Goal: Information Seeking & Learning: Find specific fact

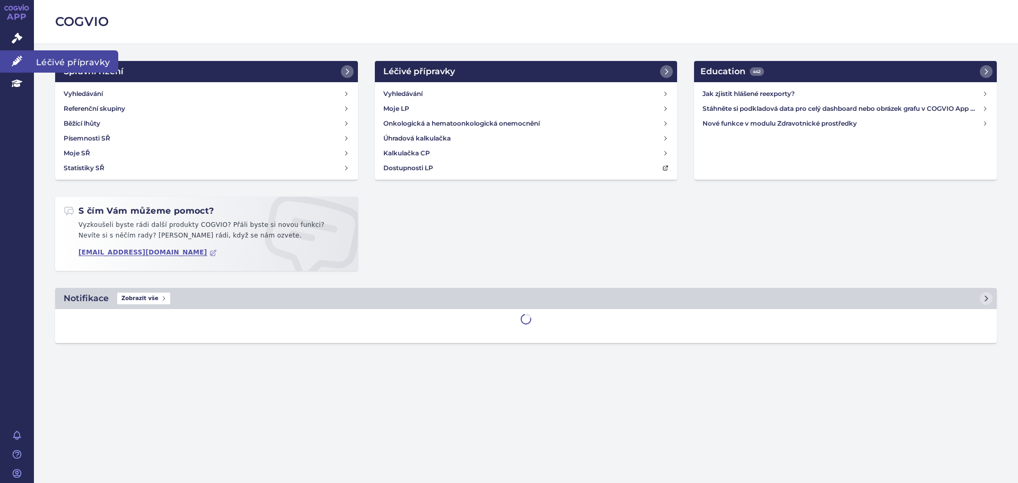
drag, startPoint x: 0, startPoint y: 0, endPoint x: 17, endPoint y: 60, distance: 62.3
click at [17, 60] on icon at bounding box center [17, 61] width 11 height 11
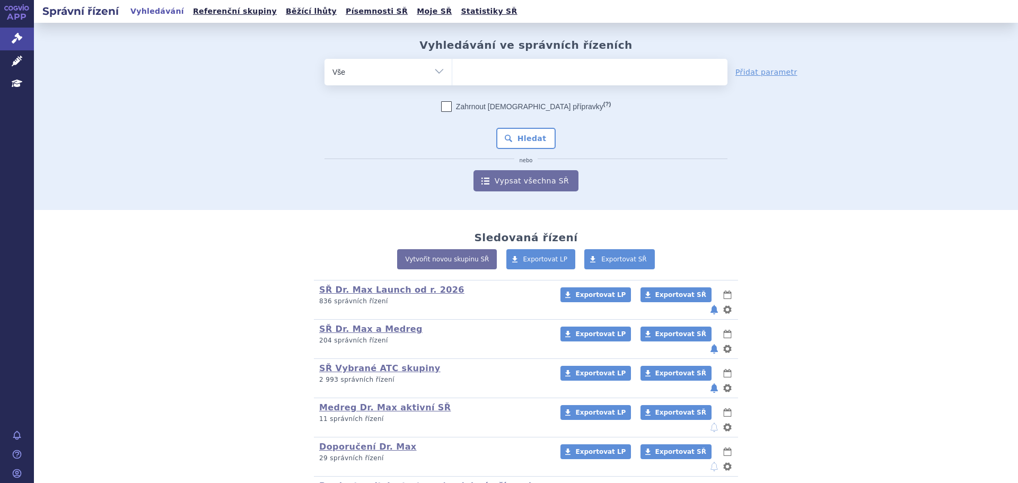
click at [433, 70] on select "Vše Spisová značka Typ SŘ Přípravek/SUKL kód Účastník/Držitel" at bounding box center [388, 71] width 127 height 24
select select "filter-product"
click at [325, 59] on select "Vše Spisová značka Typ SŘ Přípravek/SUKL kód Účastník/Držitel" at bounding box center [388, 71] width 127 height 24
click at [483, 63] on ul at bounding box center [589, 70] width 275 height 22
click at [452, 63] on select at bounding box center [452, 71] width 1 height 27
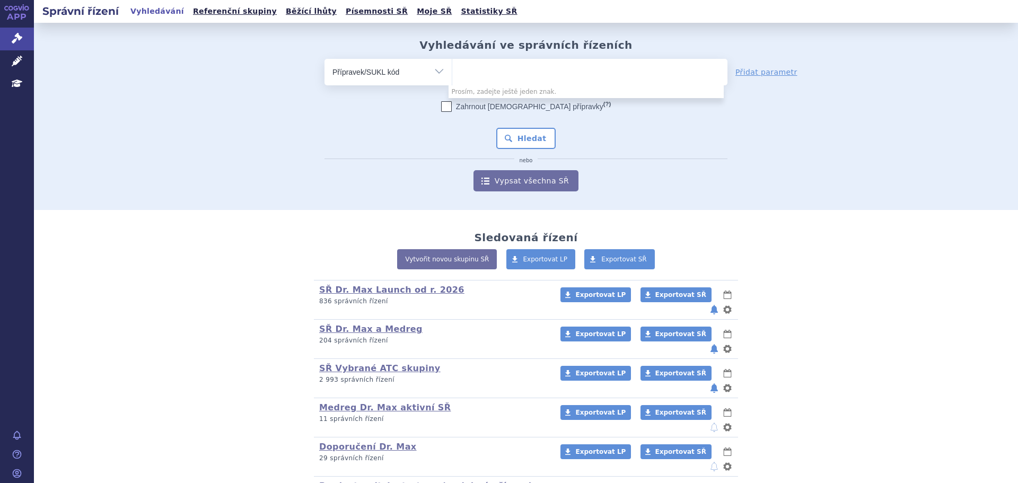
paste input "0259232"
type input "0259232"
select select "0259232"
click at [536, 139] on button "Hledat" at bounding box center [526, 138] width 60 height 21
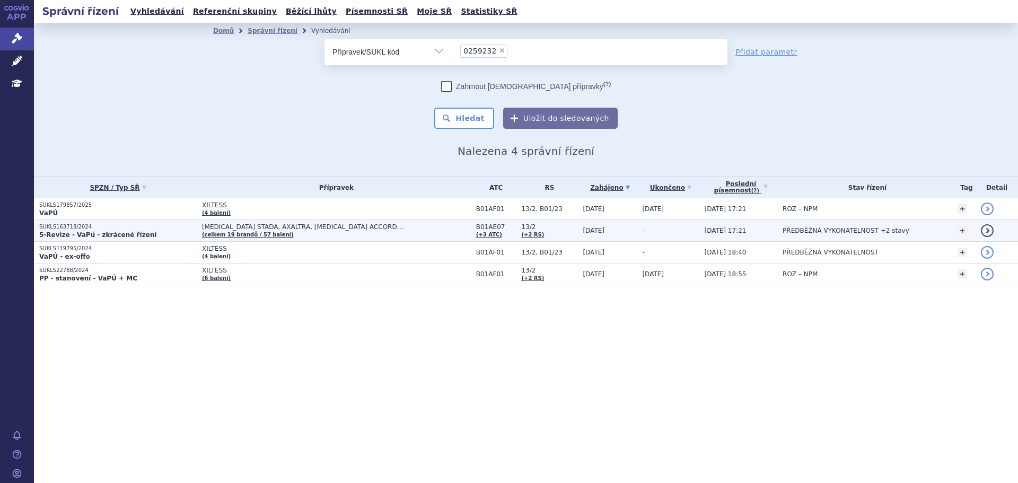
click at [76, 233] on strong "5-Revize - VaPú - zkrácené řízení" at bounding box center [97, 234] width 117 height 7
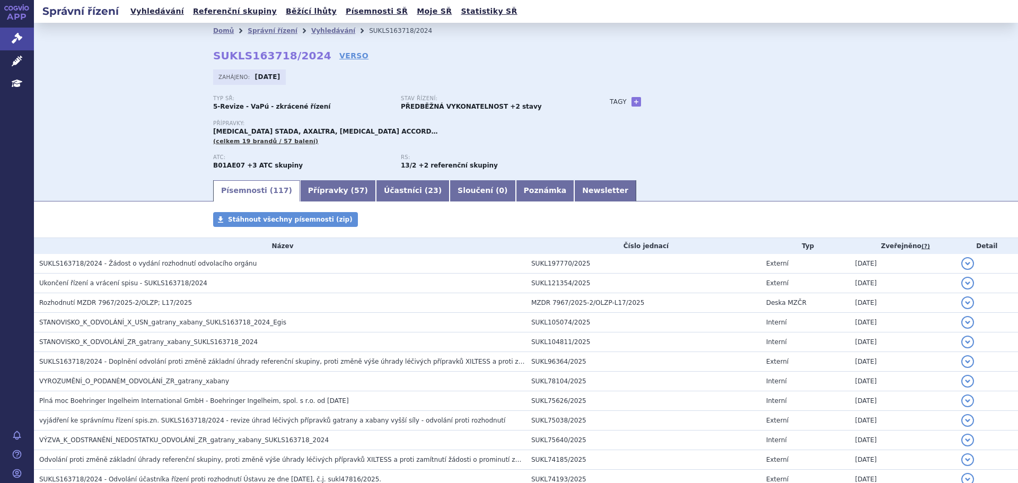
click at [506, 111] on div "Stav řízení: PŘEDBĚŽNÁ VYKONATELNOST +2 stavy" at bounding box center [495, 103] width 188 height 16
click at [326, 202] on link "Přípravky ( 57 )" at bounding box center [338, 190] width 76 height 21
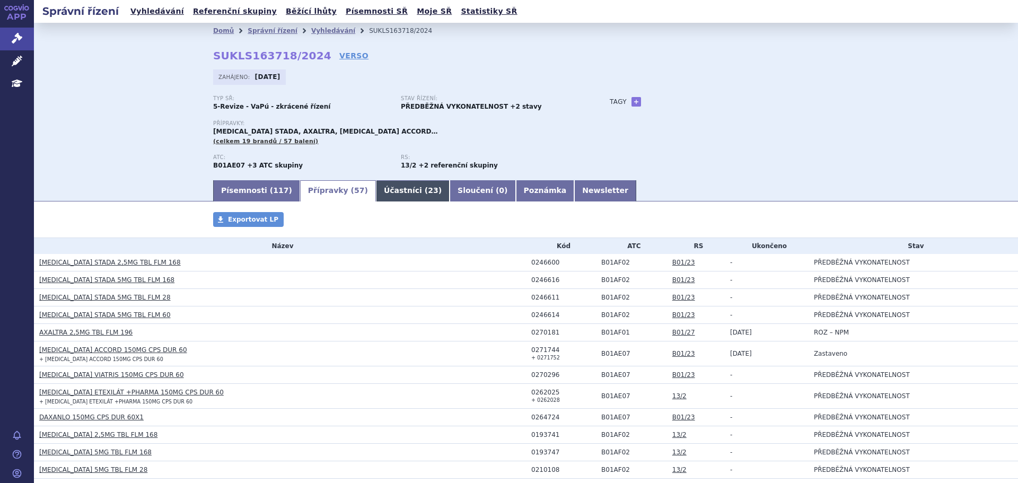
click at [376, 196] on link "Účastníci ( 23 )" at bounding box center [413, 190] width 74 height 21
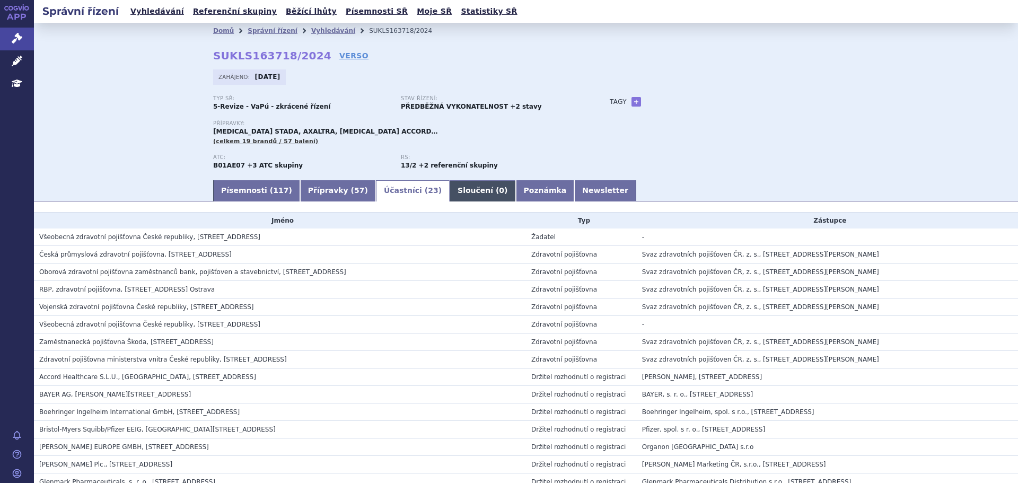
click at [450, 193] on link "Sloučení ( 0 )" at bounding box center [483, 190] width 66 height 21
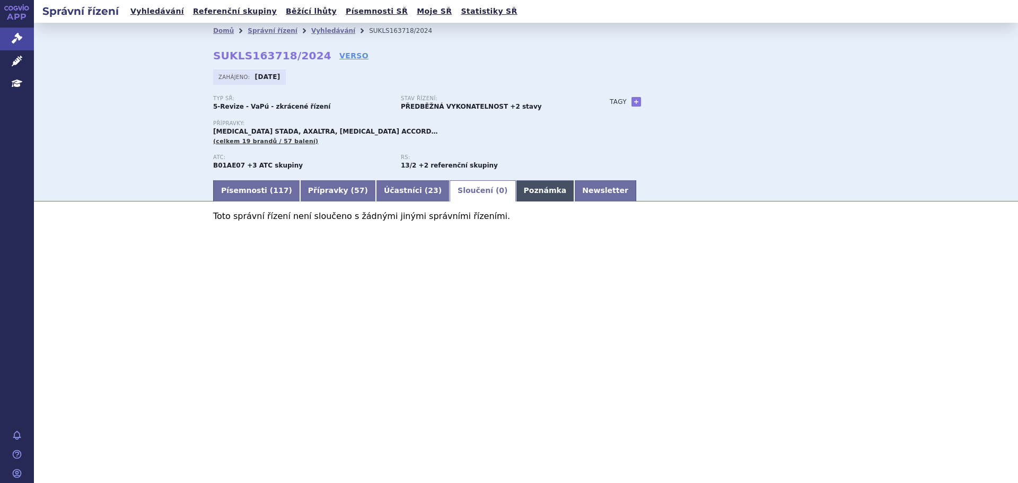
click at [516, 192] on link "Poznámka" at bounding box center [545, 190] width 59 height 21
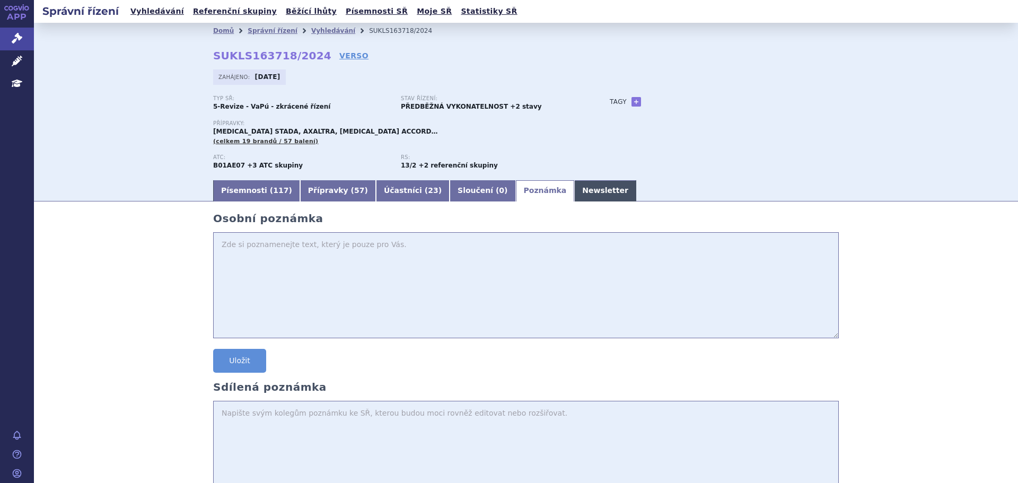
click at [574, 192] on link "Newsletter" at bounding box center [605, 190] width 62 height 21
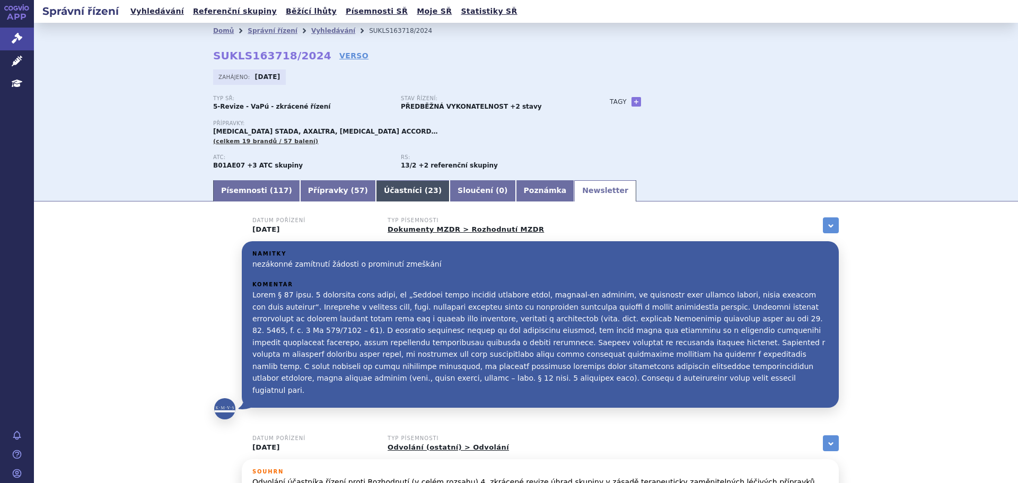
click at [376, 190] on link "Účastníci ( 23 )" at bounding box center [413, 190] width 74 height 21
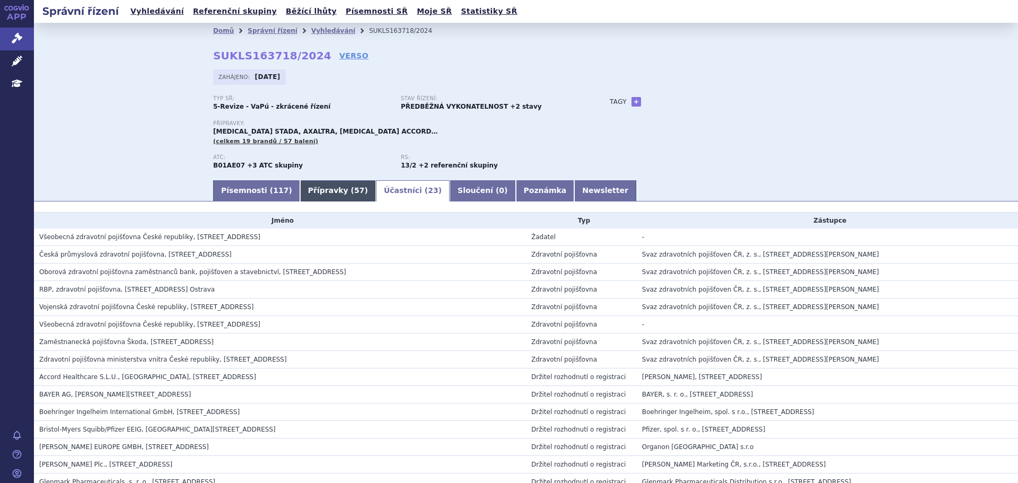
click at [322, 191] on link "Přípravky ( 57 )" at bounding box center [338, 190] width 76 height 21
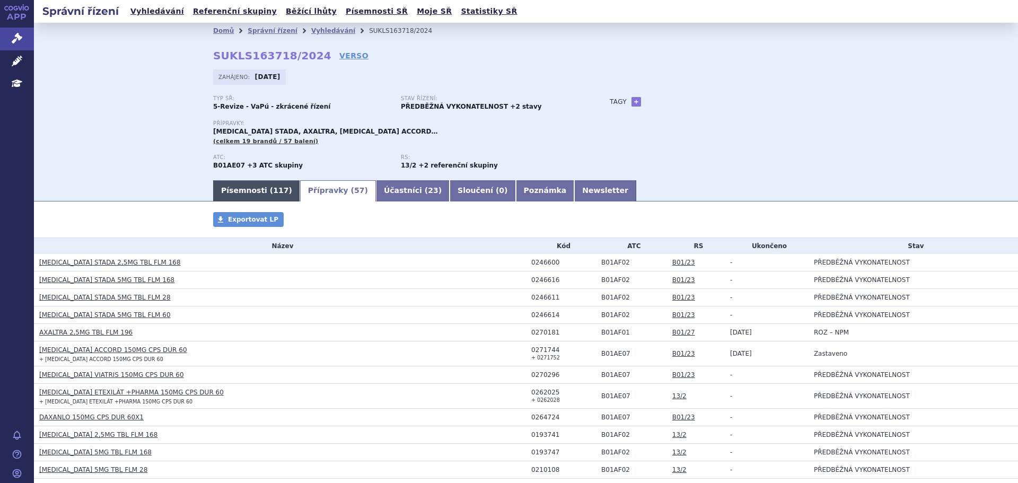
click at [255, 195] on link "Písemnosti ( 117 )" at bounding box center [256, 190] width 87 height 21
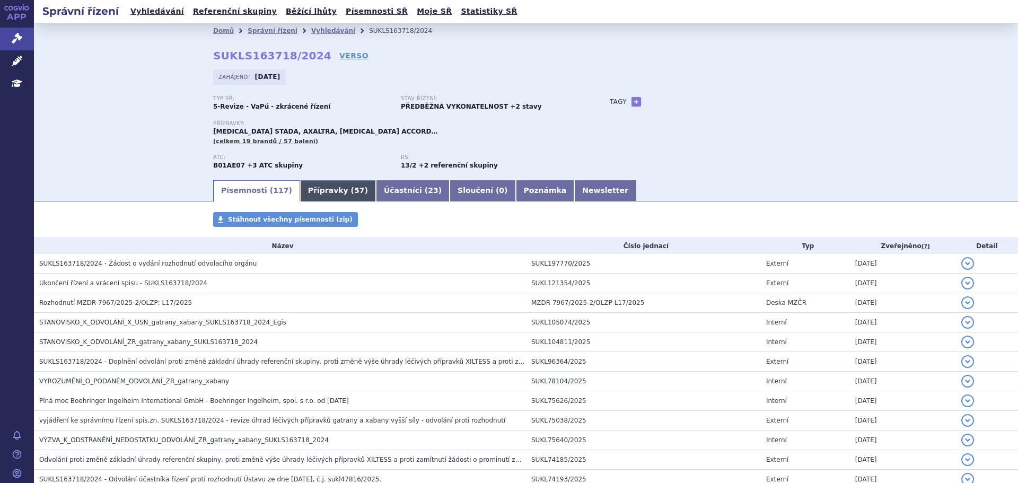
click at [300, 193] on link "Přípravky ( 57 )" at bounding box center [338, 190] width 76 height 21
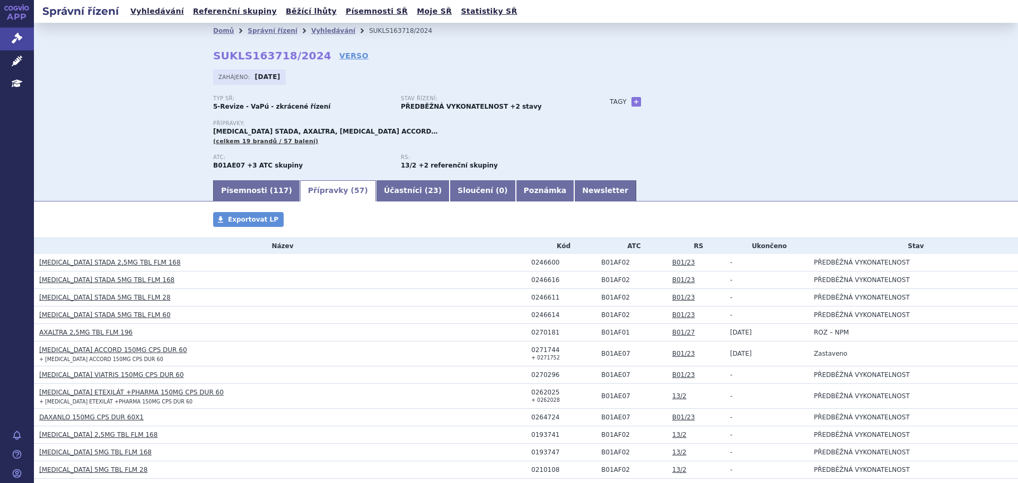
click at [563, 242] on th "Kód" at bounding box center [561, 246] width 70 height 16
click at [252, 177] on div "ATC: B01AE07 +3 ATC skupiny RS: 13/2 +2 referenční skupiny" at bounding box center [401, 166] width 376 height 24
click at [254, 187] on link "Písemnosti ( 117 )" at bounding box center [256, 190] width 87 height 21
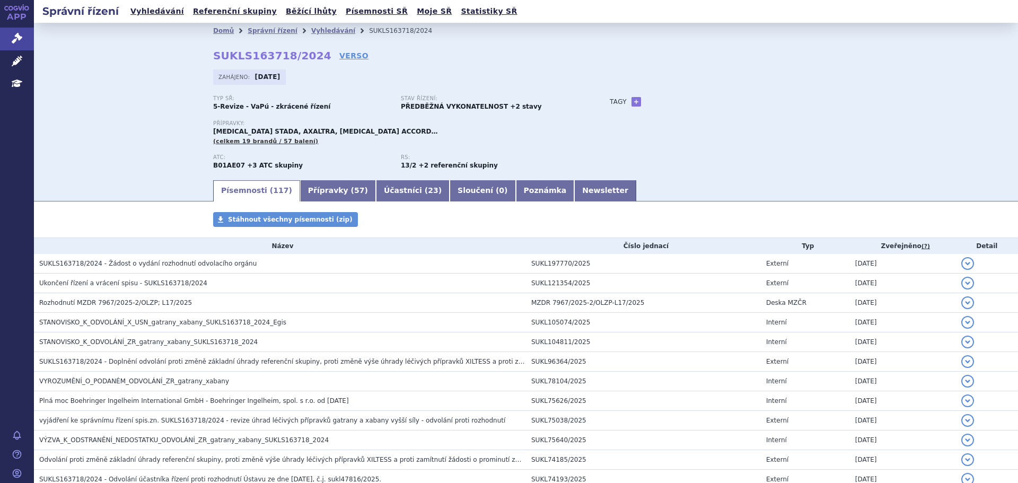
click at [139, 167] on div "Domů Správní řízení Vyhledávání SUKLS163718/2024 SUKLS163718/2024 VERSO Zahájen…" at bounding box center [526, 101] width 984 height 156
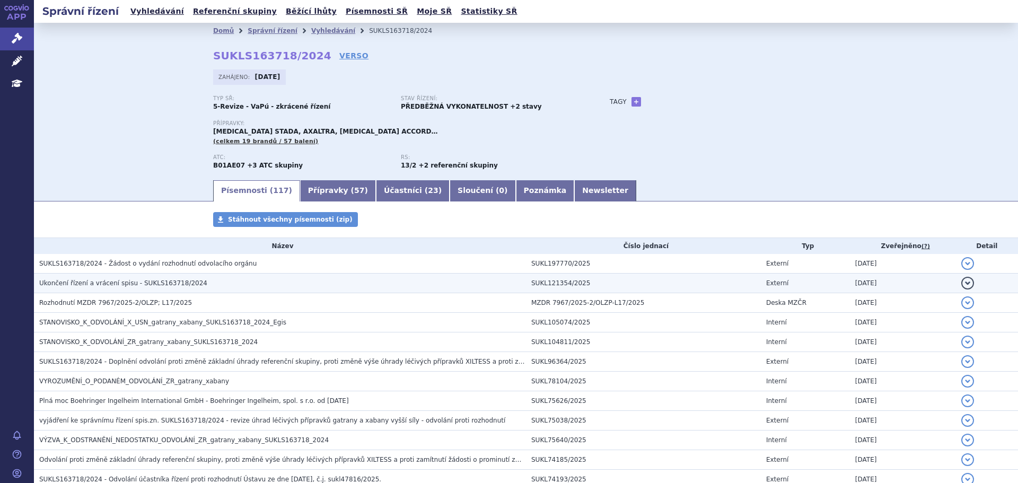
click at [140, 275] on td "Ukončení řízení a vrácení spisu - SUKLS163718/2024" at bounding box center [280, 284] width 492 height 20
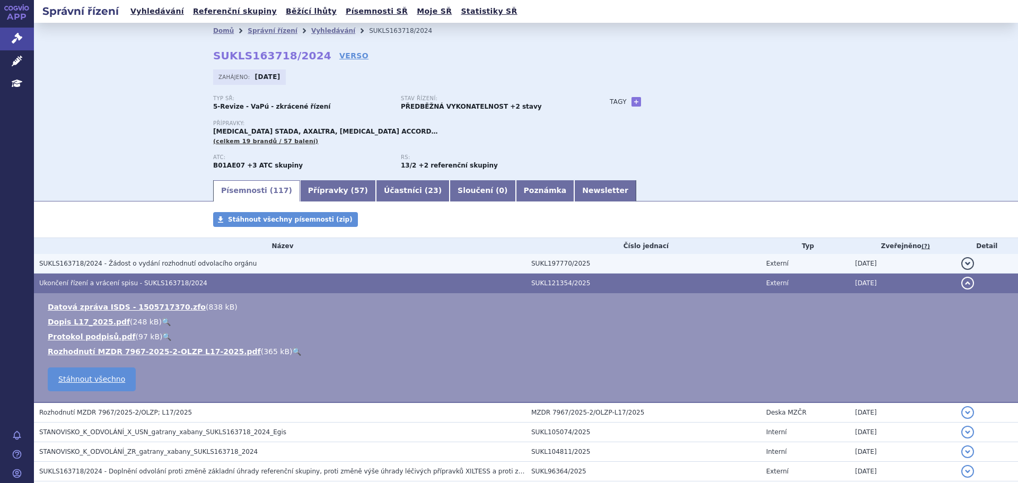
click at [143, 263] on span "SUKLS163718/2024 - Žádost o vydání rozhodnutí odvolacího orgánu" at bounding box center [147, 263] width 217 height 7
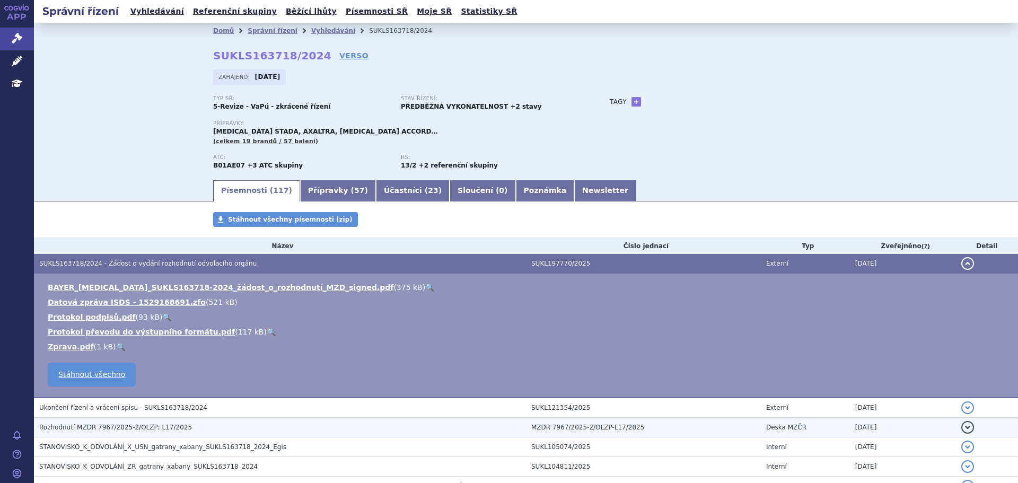
click at [98, 428] on span "Rozhodnutí MZDR 7967/2025-2/OLZP; L17/2025" at bounding box center [115, 427] width 153 height 7
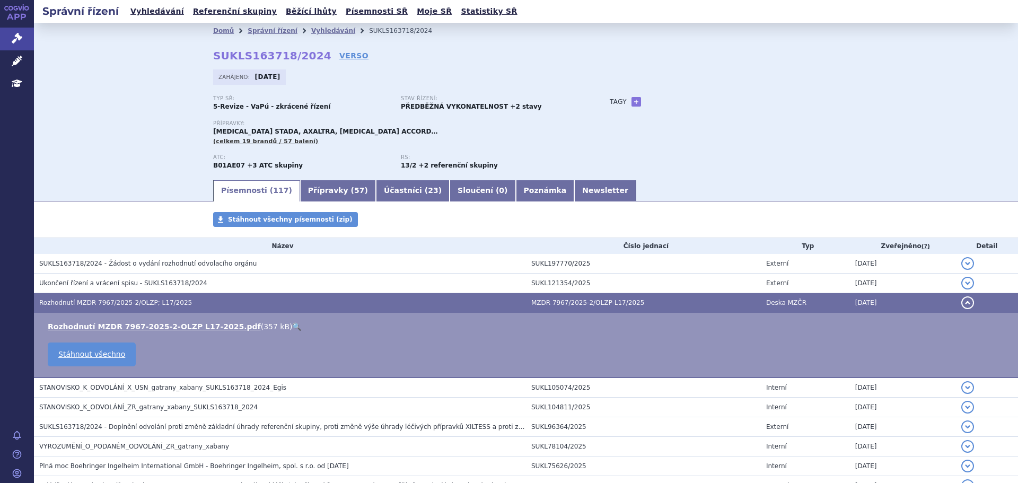
click at [292, 324] on link "🔍" at bounding box center [296, 327] width 9 height 8
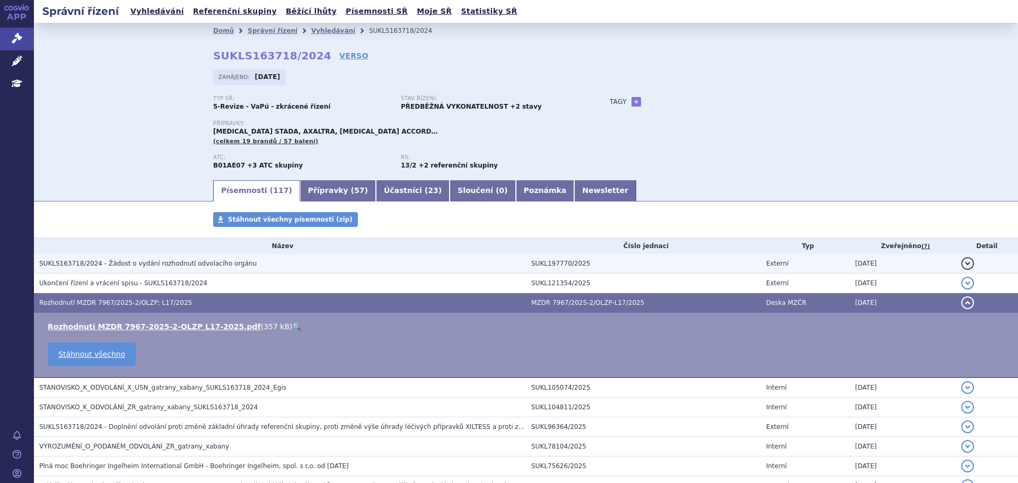
click at [129, 265] on span "SUKLS163718/2024 - Žádost o vydání rozhodnutí odvolacího orgánu" at bounding box center [147, 263] width 217 height 7
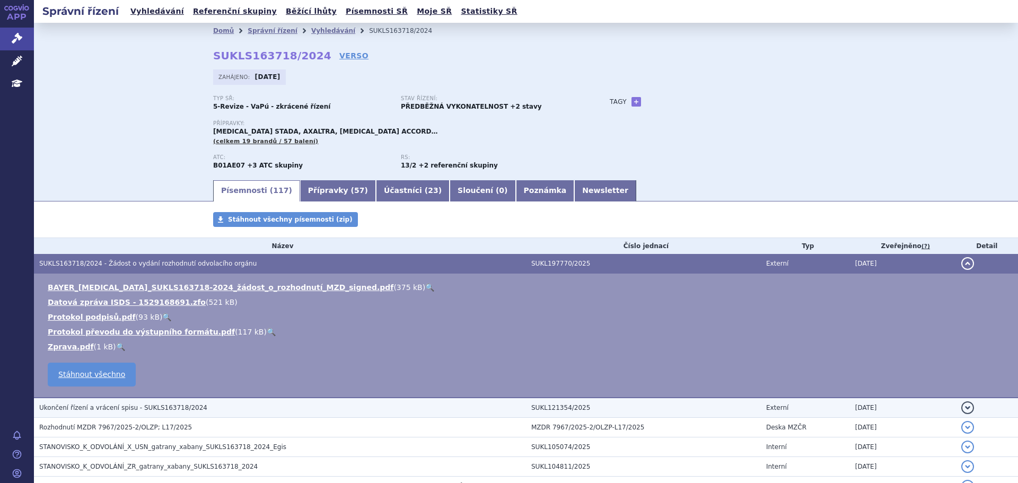
click at [142, 412] on span "Ukončení řízení a vrácení spisu - SUKLS163718/2024" at bounding box center [123, 407] width 168 height 7
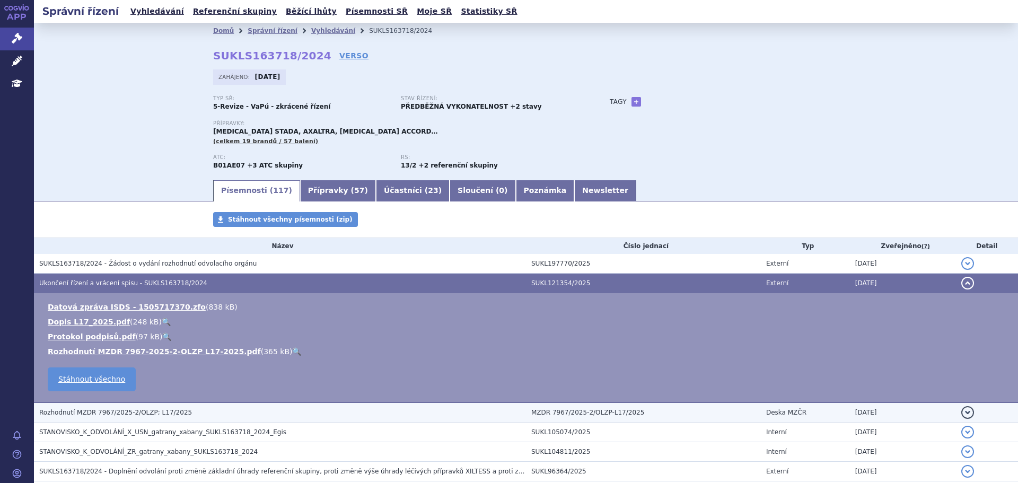
click at [141, 416] on span "Rozhodnutí MZDR 7967/2025-2/OLZP; L17/2025" at bounding box center [115, 412] width 153 height 7
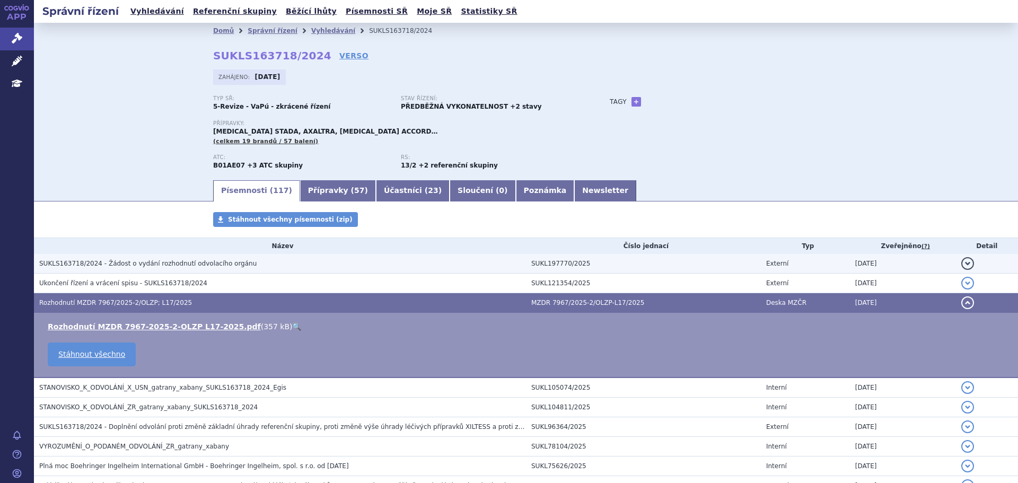
click at [127, 264] on span "SUKLS163718/2024 - Žádost o vydání rozhodnutí odvolacího orgánu" at bounding box center [147, 263] width 217 height 7
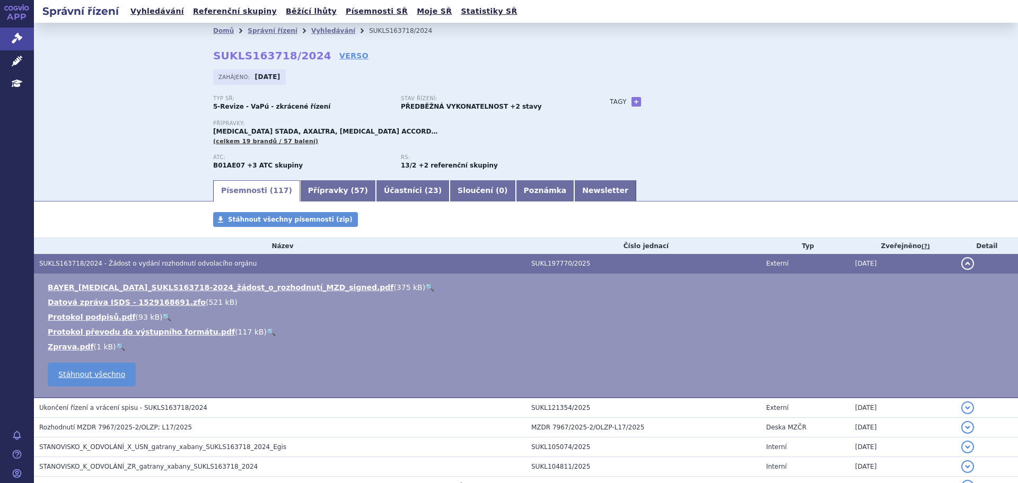
click at [425, 287] on link "🔍" at bounding box center [429, 287] width 9 height 8
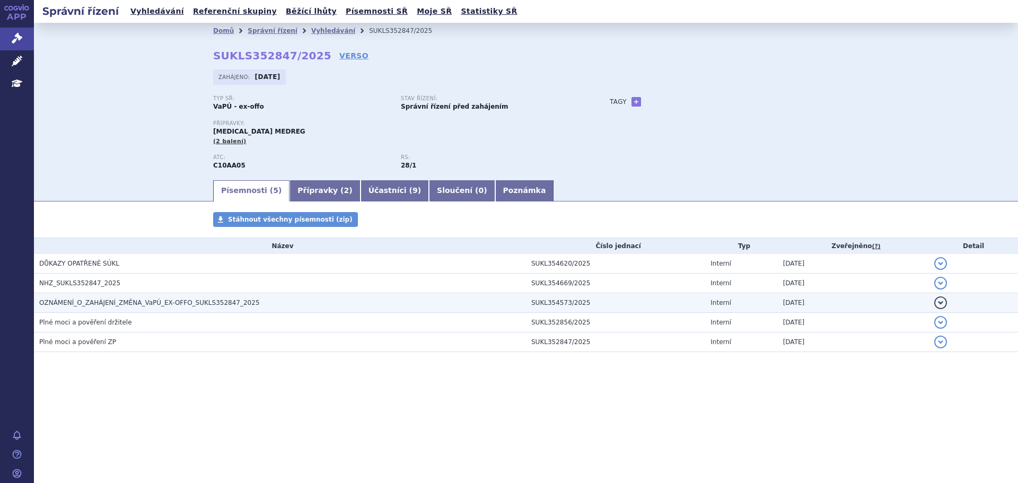
click at [223, 299] on span "OZNÁMENÍ_O_ZAHÁJENÍ_ZMĚNA_VaPÚ_EX-OFFO_SUKLS352847_2025" at bounding box center [149, 302] width 221 height 7
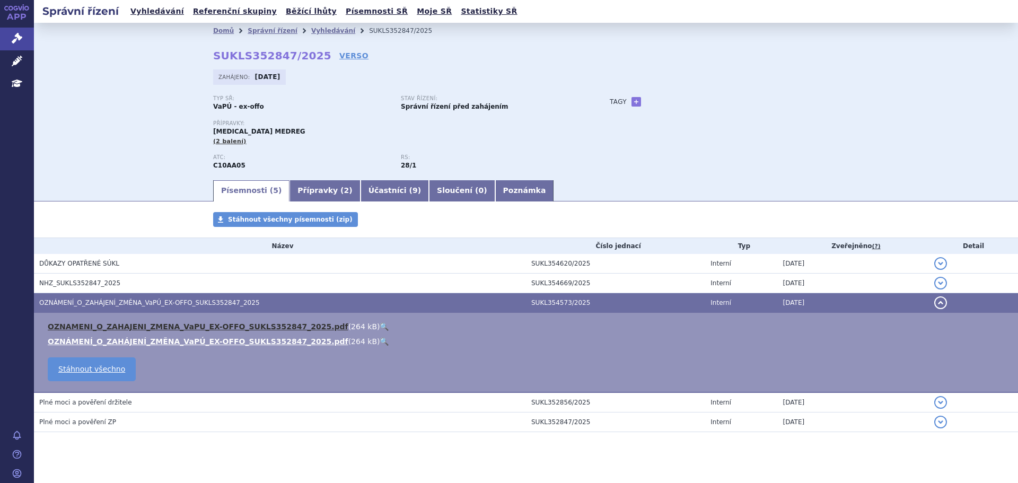
click at [216, 325] on link "OZNAMENI_O_ZAHAJENI_ZMENA_VaPU_EX-OFFO_SUKLS352847_2025.pdf" at bounding box center [198, 327] width 301 height 8
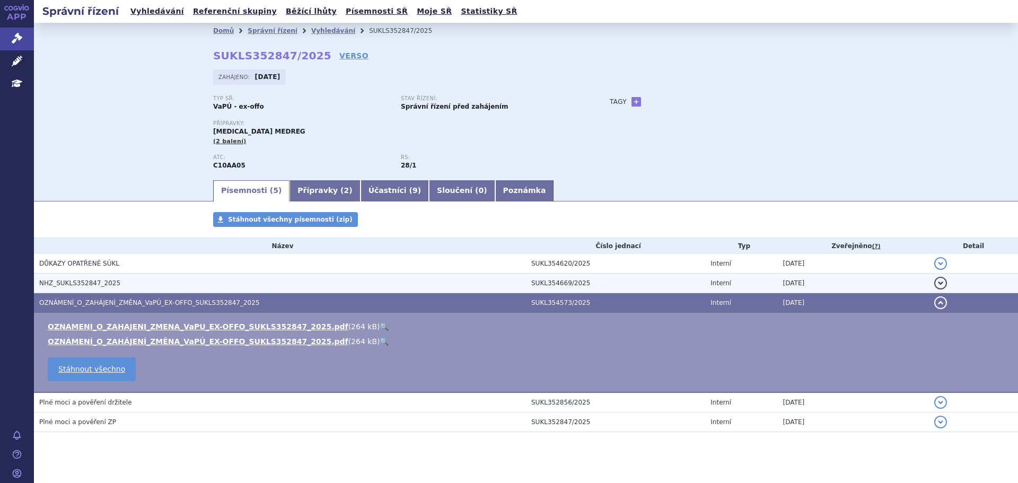
click at [72, 278] on h3 "NHZ_SUKLS352847_2025" at bounding box center [282, 283] width 487 height 11
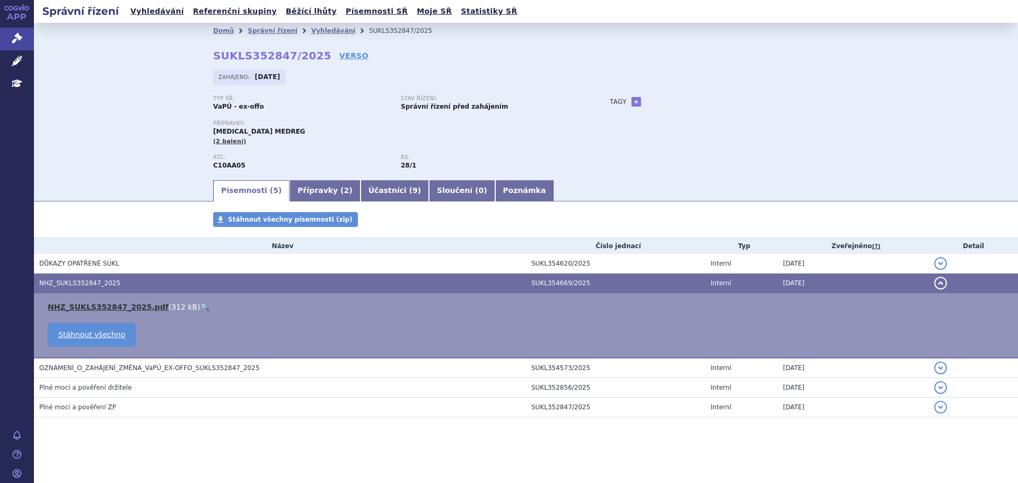
click at [91, 306] on link "NHZ_SUKLS352847_2025.pdf" at bounding box center [108, 307] width 121 height 8
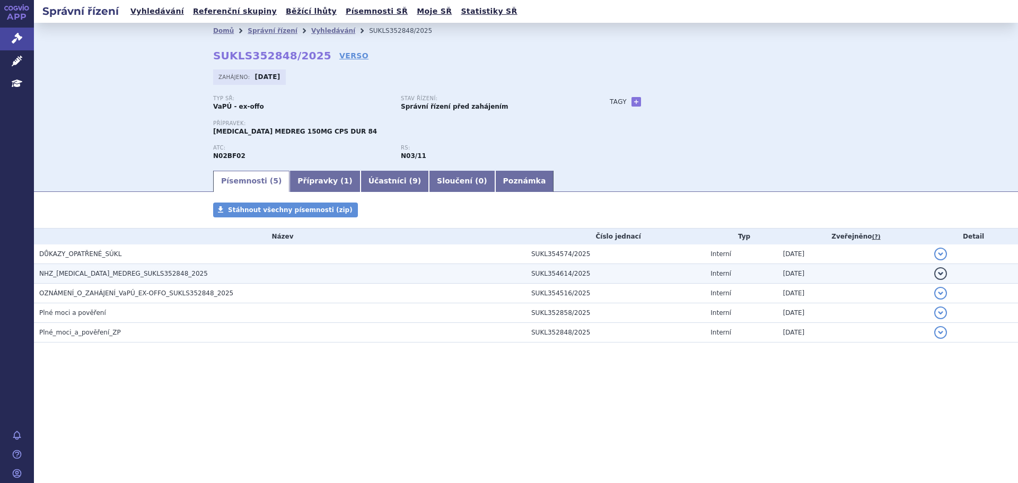
click at [142, 276] on span "NHZ_[MEDICAL_DATA]_MEDREG_SUKLS352848_2025" at bounding box center [123, 273] width 169 height 7
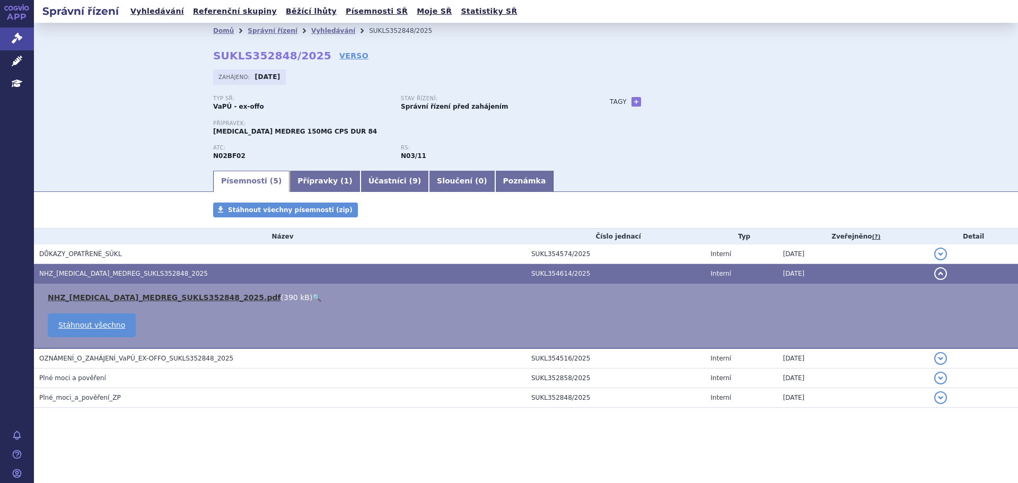
click at [138, 293] on link "NHZ_[MEDICAL_DATA]_MEDREG_SUKLS352848_2025.pdf" at bounding box center [164, 297] width 233 height 8
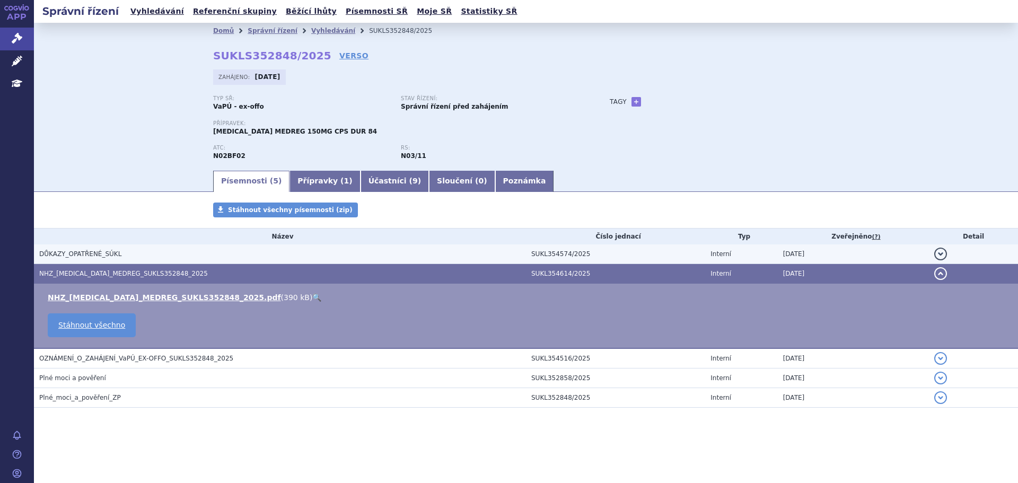
click at [194, 252] on h3 "DŮKAZY_OPATŘENÉ_SÚKL" at bounding box center [282, 254] width 487 height 11
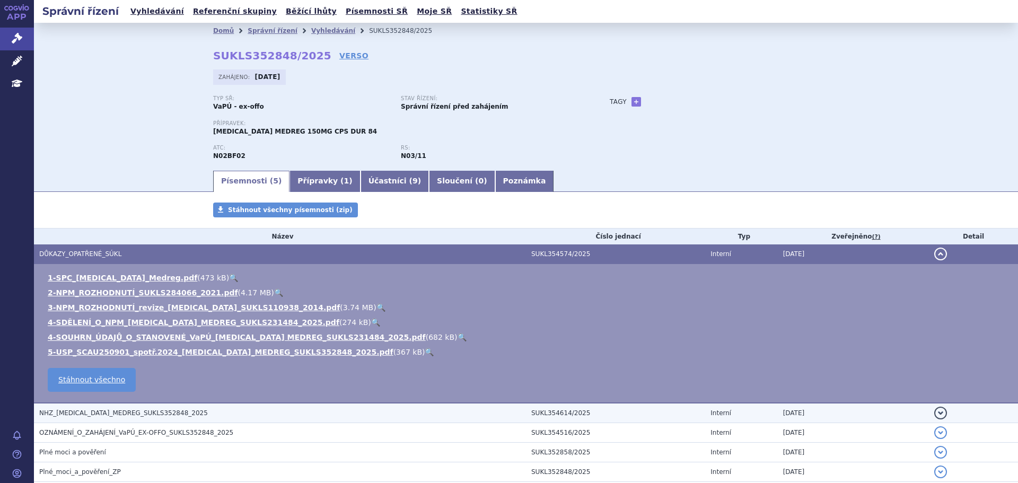
click at [173, 416] on span "NHZ_PREGABALIN_MEDREG_SUKLS352848_2025" at bounding box center [123, 412] width 169 height 7
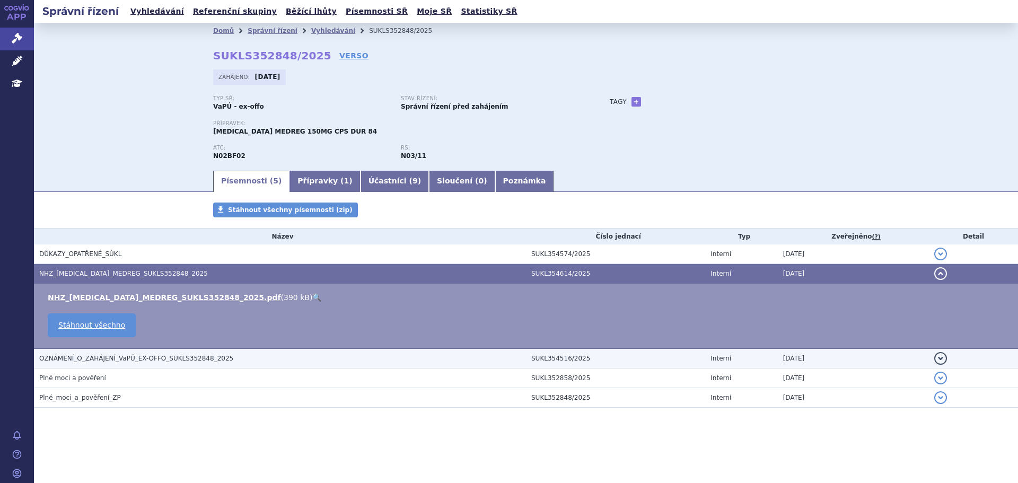
click at [168, 364] on h3 "OZNÁMENÍ_O_ZAHÁJENÍ_VaPÚ_EX-OFFO_SUKLS352848_2025" at bounding box center [282, 358] width 487 height 11
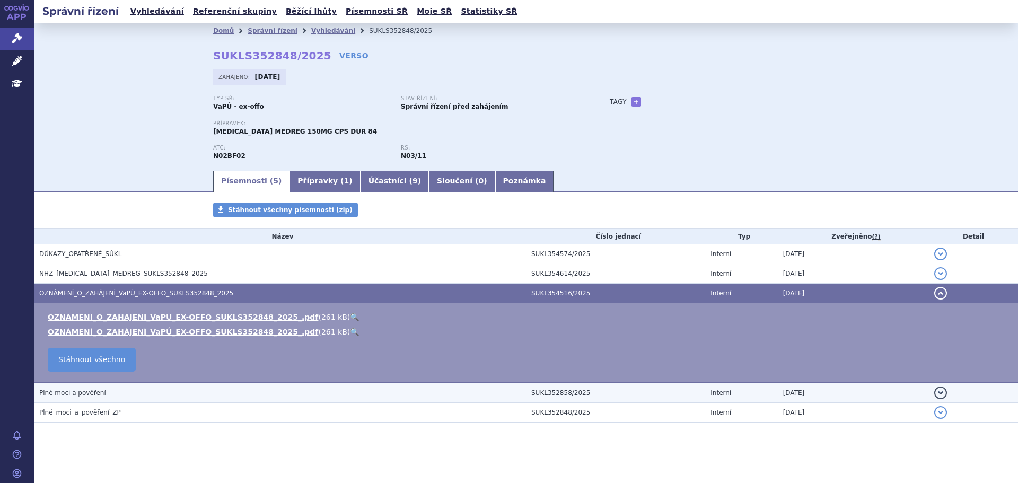
click at [160, 393] on h3 "Plné moci a pověření" at bounding box center [282, 393] width 487 height 11
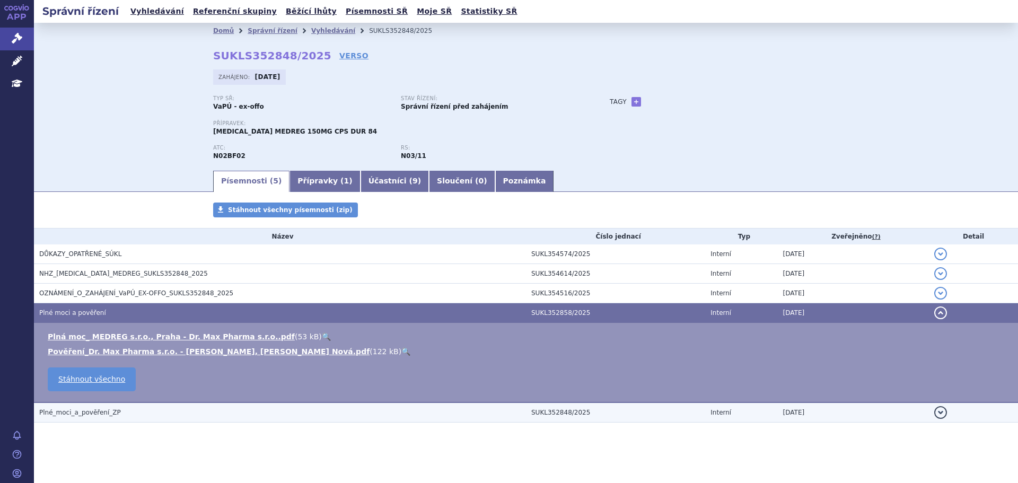
click at [160, 408] on h3 "Plné_moci_a_pověření_ZP" at bounding box center [282, 412] width 487 height 11
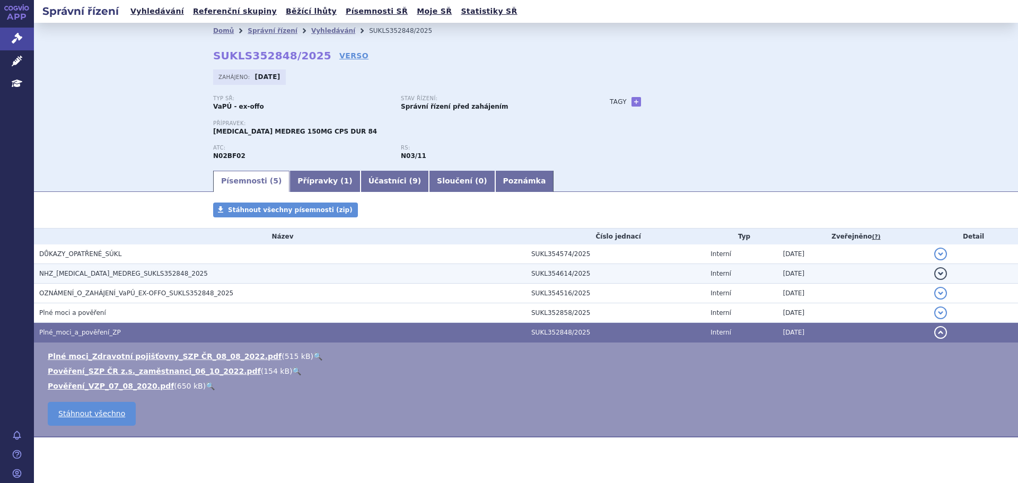
click at [144, 273] on span "NHZ_PREGABALIN_MEDREG_SUKLS352848_2025" at bounding box center [123, 273] width 169 height 7
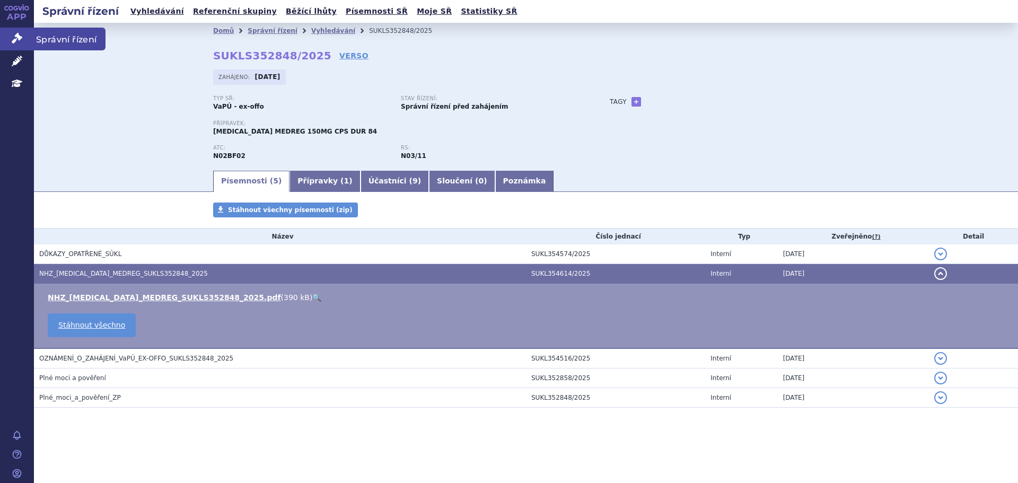
drag, startPoint x: 54, startPoint y: 14, endPoint x: 12, endPoint y: 42, distance: 50.0
drag, startPoint x: 12, startPoint y: 42, endPoint x: 143, endPoint y: 11, distance: 134.1
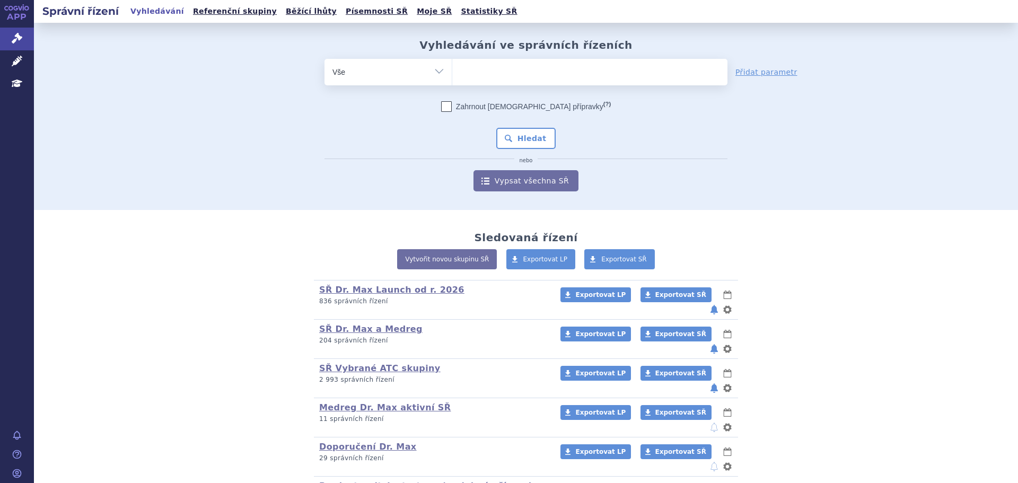
click at [476, 72] on ul at bounding box center [589, 70] width 275 height 22
click at [452, 72] on select at bounding box center [452, 71] width 1 height 27
click at [402, 82] on select "Vše Spisová značka Typ SŘ Přípravek/SUKL kód Účastník/Držitel" at bounding box center [388, 71] width 127 height 24
select select "filter-product"
click at [325, 59] on select "Vše Spisová značka Typ SŘ Přípravek/SUKL kód Účastník/Držitel" at bounding box center [388, 71] width 127 height 24
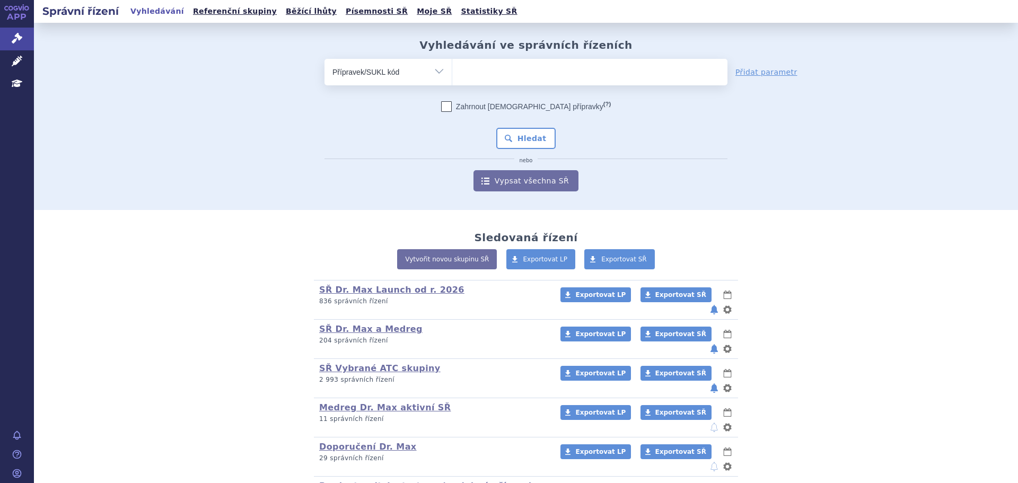
click at [538, 64] on ul at bounding box center [589, 70] width 275 height 22
click at [452, 64] on select at bounding box center [452, 71] width 1 height 27
paste input "0266343"
type input "0266343"
select select "0266343"
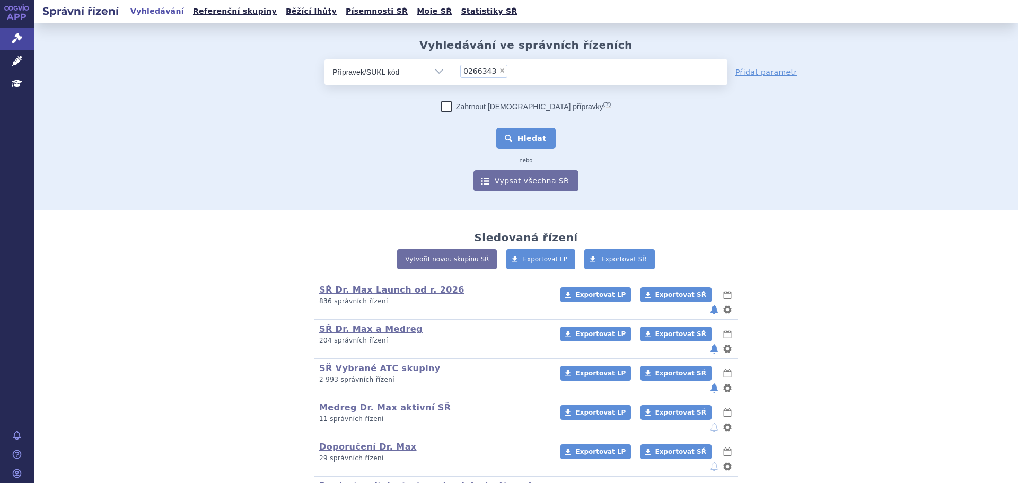
click at [506, 135] on button "Hledat" at bounding box center [526, 138] width 60 height 21
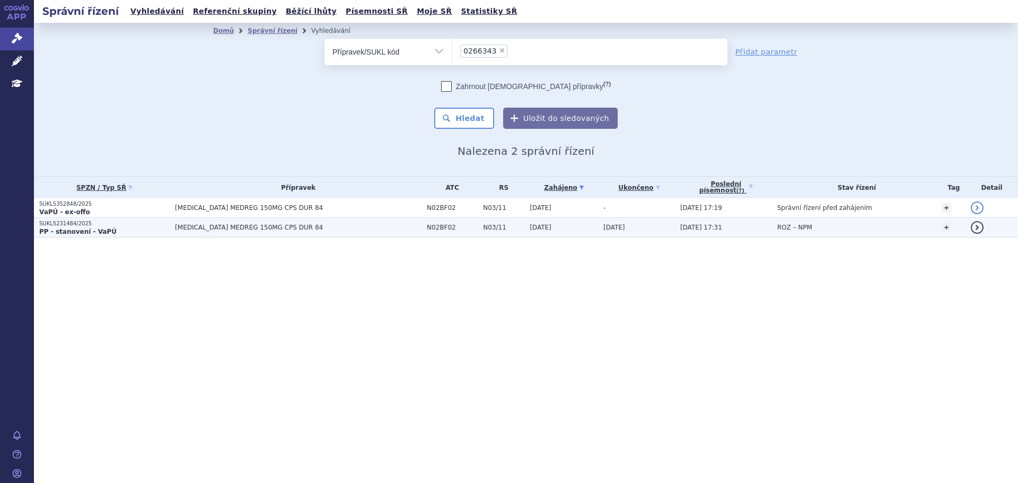
click at [325, 227] on span "[MEDICAL_DATA] MEDREG 150MG CPS DUR 84" at bounding box center [298, 227] width 247 height 7
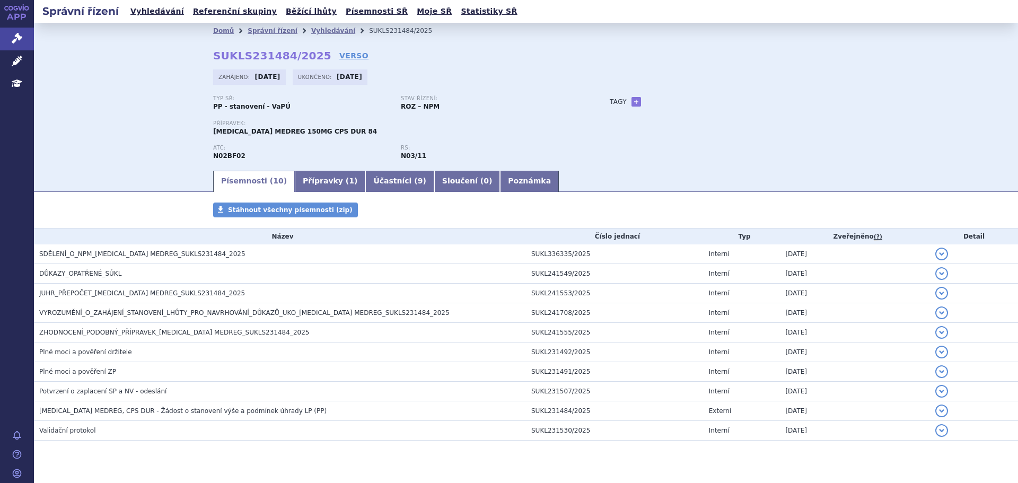
click at [219, 154] on strong "N02BF02" at bounding box center [229, 155] width 32 height 7
click at [219, 155] on strong "N02BF02" at bounding box center [229, 155] width 32 height 7
copy strong "N02BF02"
click at [140, 12] on link "Vyhledávání" at bounding box center [157, 11] width 60 height 14
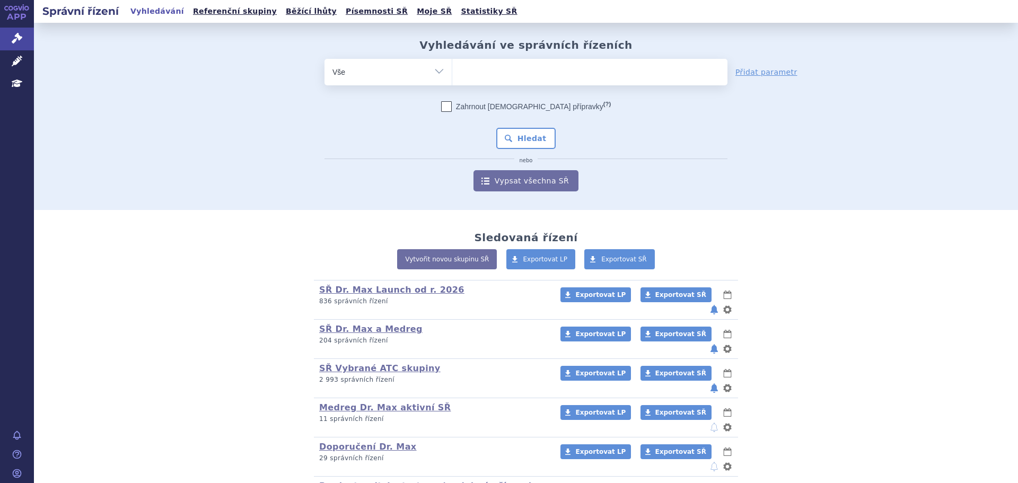
click at [531, 68] on ul at bounding box center [589, 70] width 275 height 22
click at [452, 68] on select at bounding box center [452, 71] width 1 height 27
click at [438, 77] on select "Vše Spisová značka Typ SŘ Přípravek/SUKL kód Účastník/Držitel" at bounding box center [388, 71] width 127 height 24
select select "filter-atc-group"
click at [325, 59] on select "Vše Spisová značka Typ SŘ Přípravek/SUKL kód Účastník/Držitel" at bounding box center [388, 71] width 127 height 24
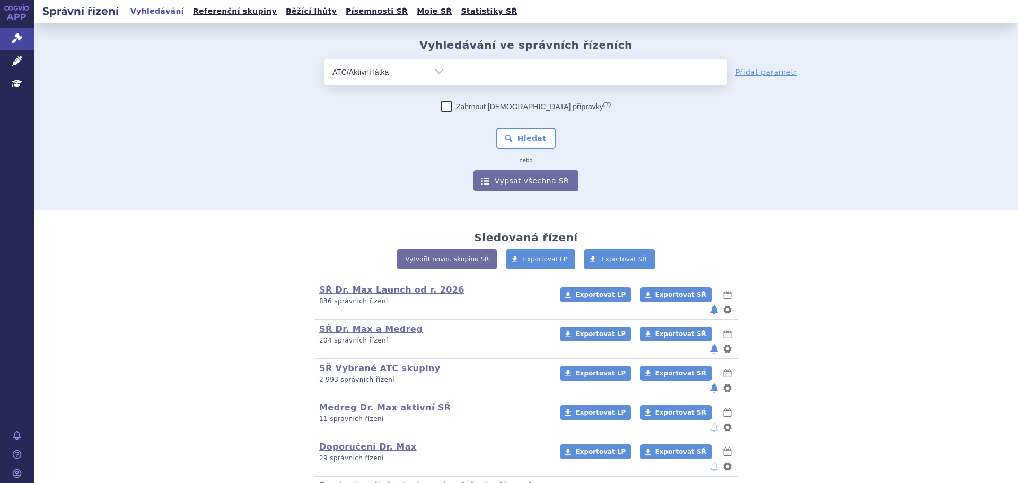
click at [475, 72] on ul at bounding box center [589, 70] width 275 height 22
click at [452, 72] on select at bounding box center [452, 71] width 1 height 27
paste input "N02BF02"
type input "N02BF02"
select select "N02BF02"
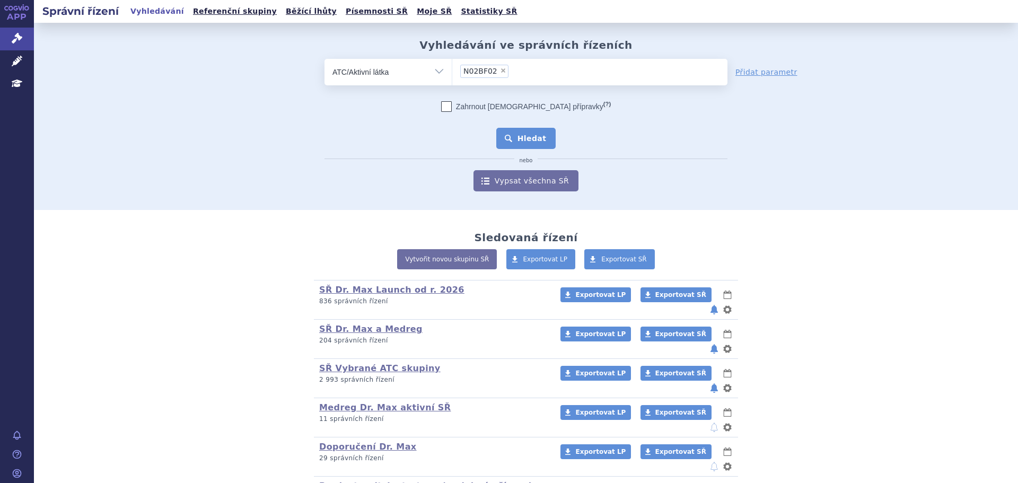
click at [534, 137] on button "Hledat" at bounding box center [526, 138] width 60 height 21
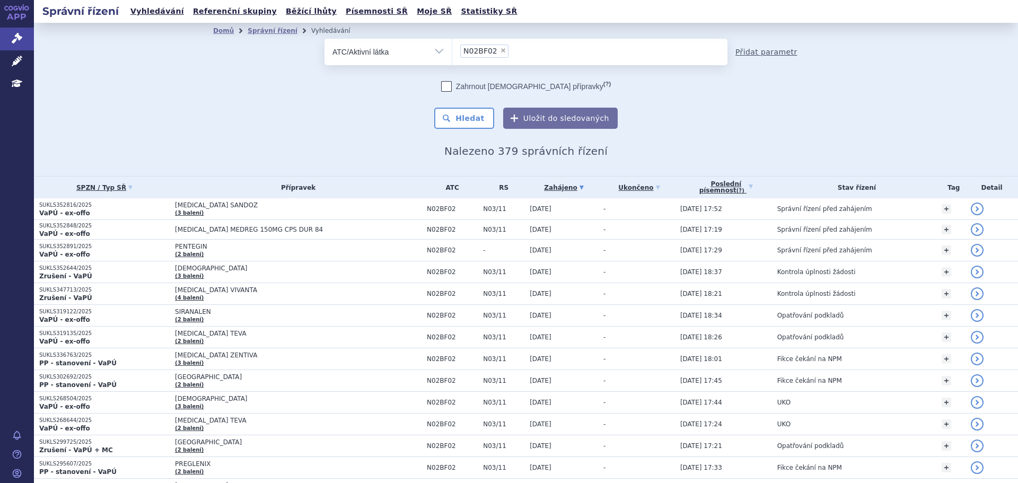
click at [756, 54] on link "Přidat parametr" at bounding box center [767, 52] width 62 height 11
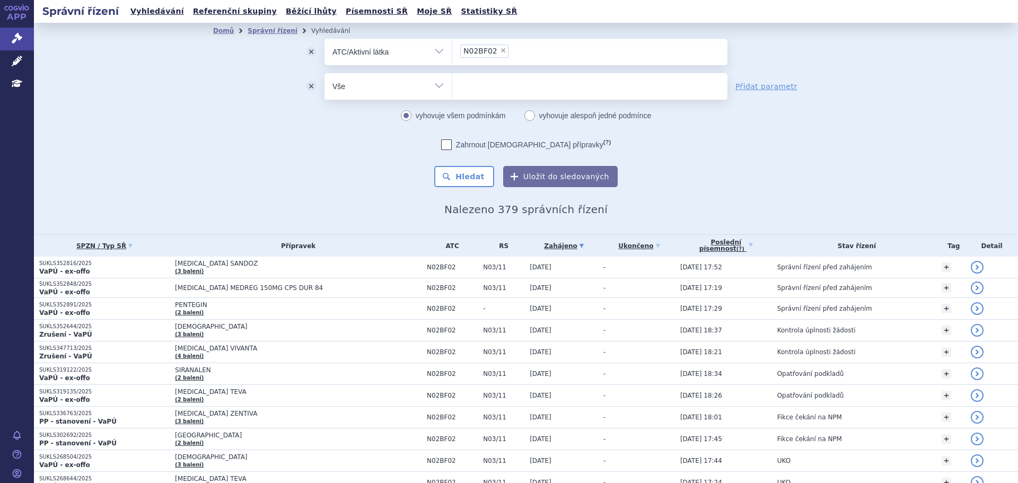
click at [336, 74] on select "Vše Spisová značka Typ SŘ Přípravek/SUKL kód Účastník/Držitel" at bounding box center [388, 85] width 127 height 24
select select "filter-procedure-type"
click at [325, 73] on select "Vše Spisová značka Typ SŘ Přípravek/SUKL kód Účastník/Držitel" at bounding box center [388, 85] width 127 height 24
click at [469, 86] on ul at bounding box center [589, 84] width 275 height 22
click at [452, 86] on select at bounding box center [452, 86] width 1 height 27
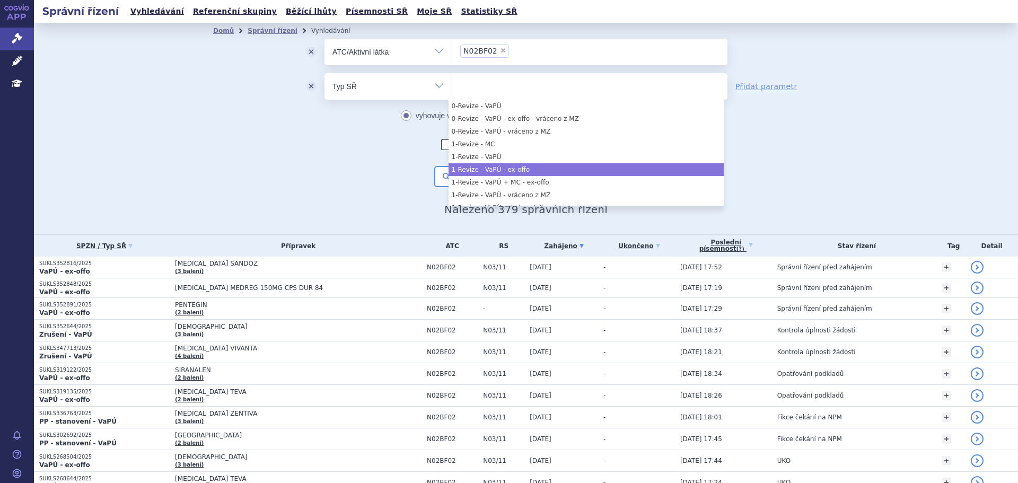
select select "57522dc9-194d-4872-9324-1c36bdd5679e"
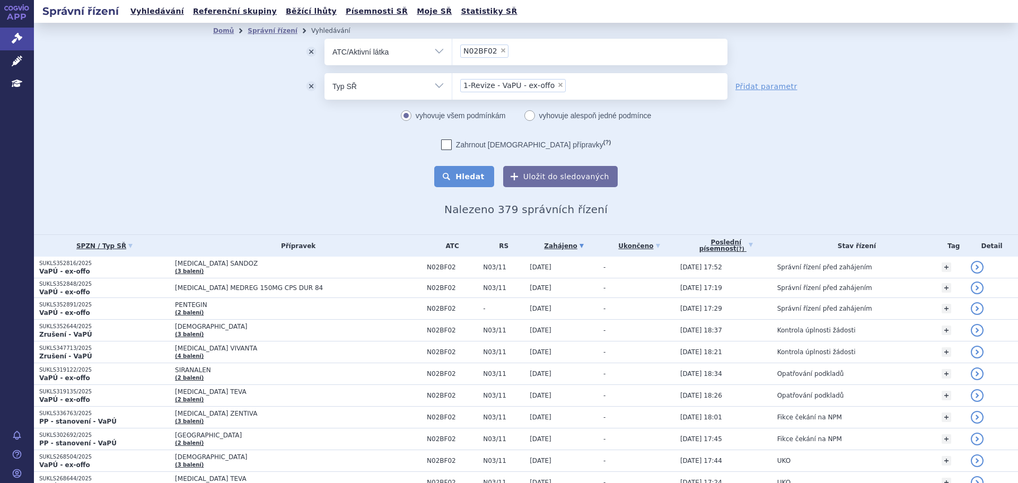
click at [473, 177] on button "Hledat" at bounding box center [464, 176] width 60 height 21
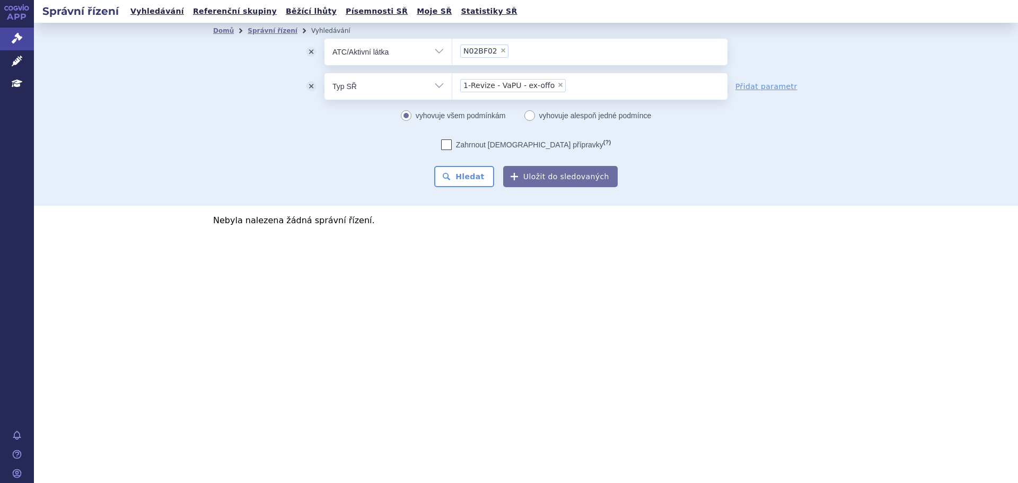
click at [551, 88] on li "× 1-Revize - VaPÚ - ex-offo" at bounding box center [513, 85] width 106 height 13
click at [452, 88] on select "1-Revize - VaPÚ - ex-offo" at bounding box center [452, 86] width 1 height 27
click at [312, 87] on button "odstranit" at bounding box center [311, 86] width 27 height 27
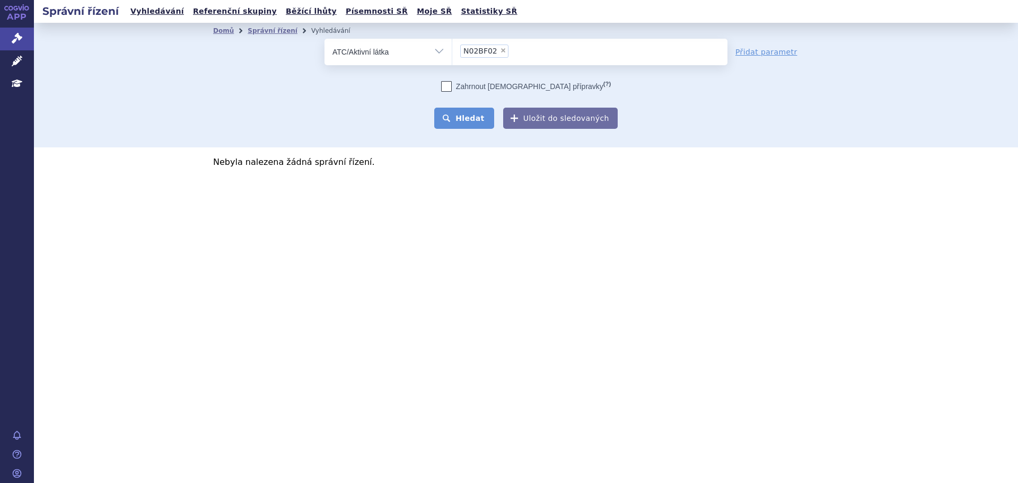
click at [464, 119] on button "Hledat" at bounding box center [464, 118] width 60 height 21
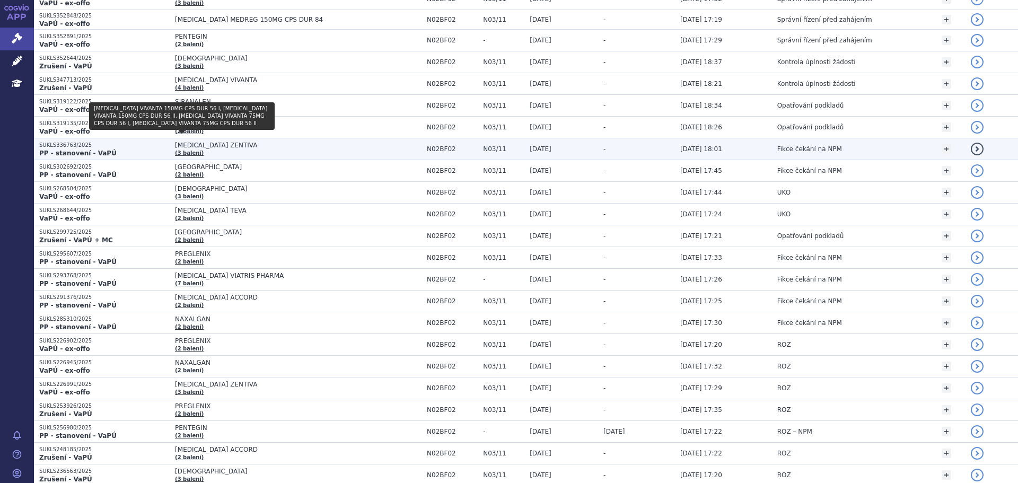
scroll to position [212, 0]
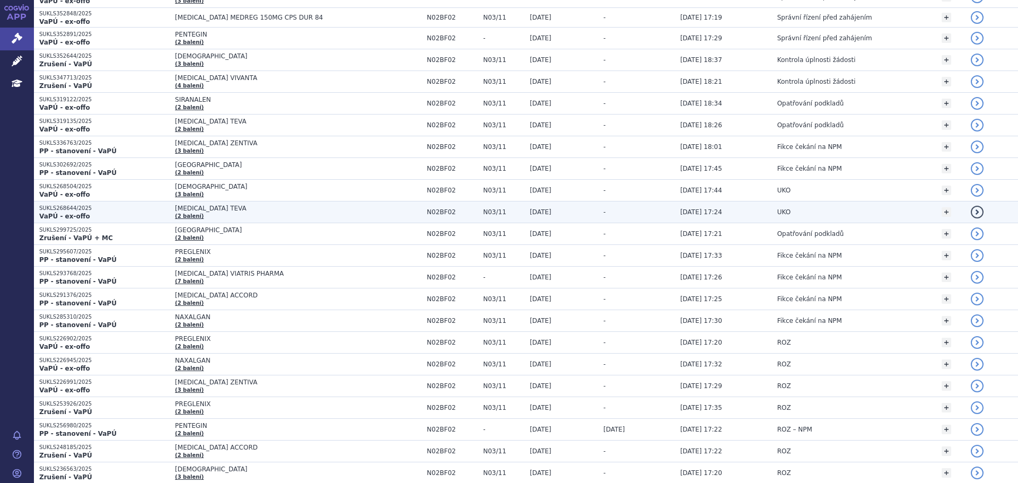
click at [188, 205] on span "[MEDICAL_DATA] TEVA" at bounding box center [298, 208] width 247 height 7
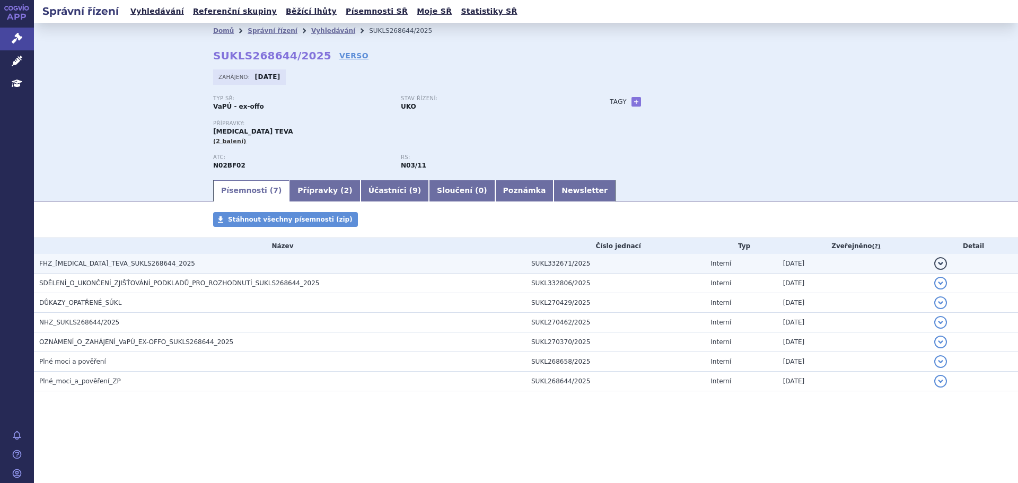
click at [656, 269] on td "SUKL332671/2025" at bounding box center [615, 264] width 179 height 20
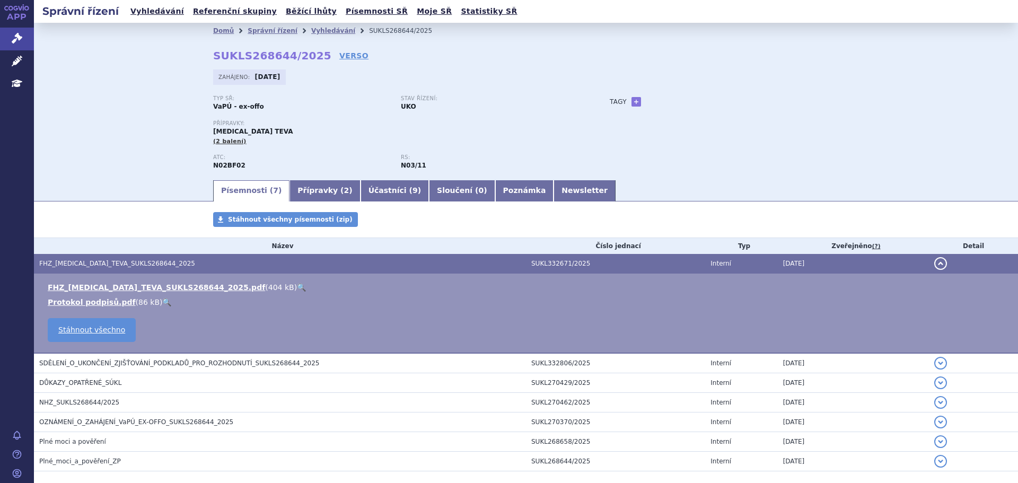
click at [150, 201] on div "Písemnosti ( 7 ) Přípravky ( 2 ) Účastníci ( 9 ) Sloučení ( 0 ) Poznámka Newsle…" at bounding box center [526, 190] width 984 height 23
